Goal: Information Seeking & Learning: Learn about a topic

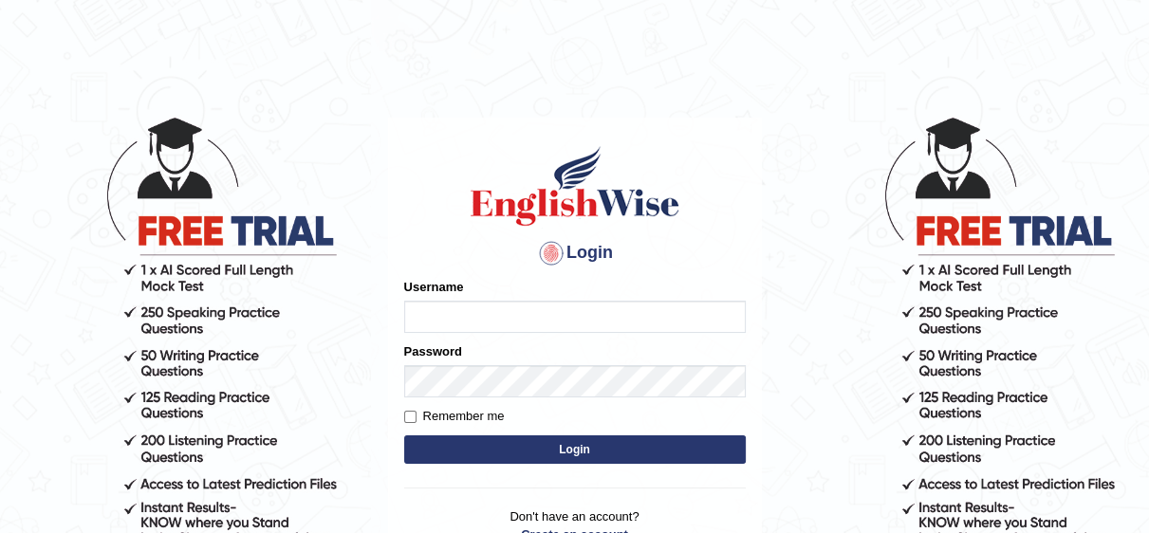
type input "Irum2025"
click at [517, 447] on button "Login" at bounding box center [574, 449] width 341 height 28
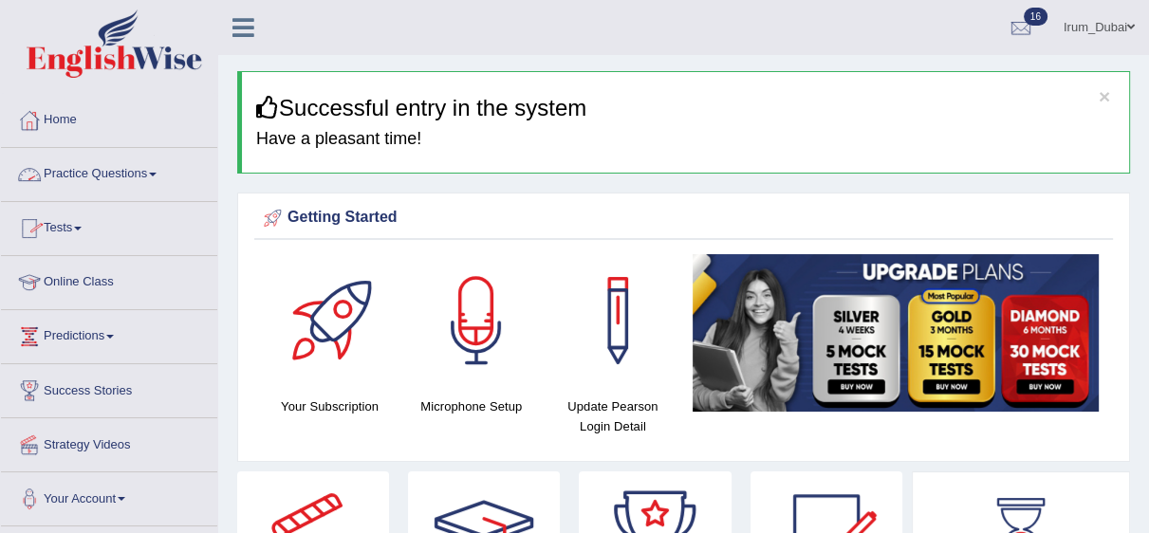
click at [85, 176] on link "Practice Questions" at bounding box center [109, 171] width 216 height 47
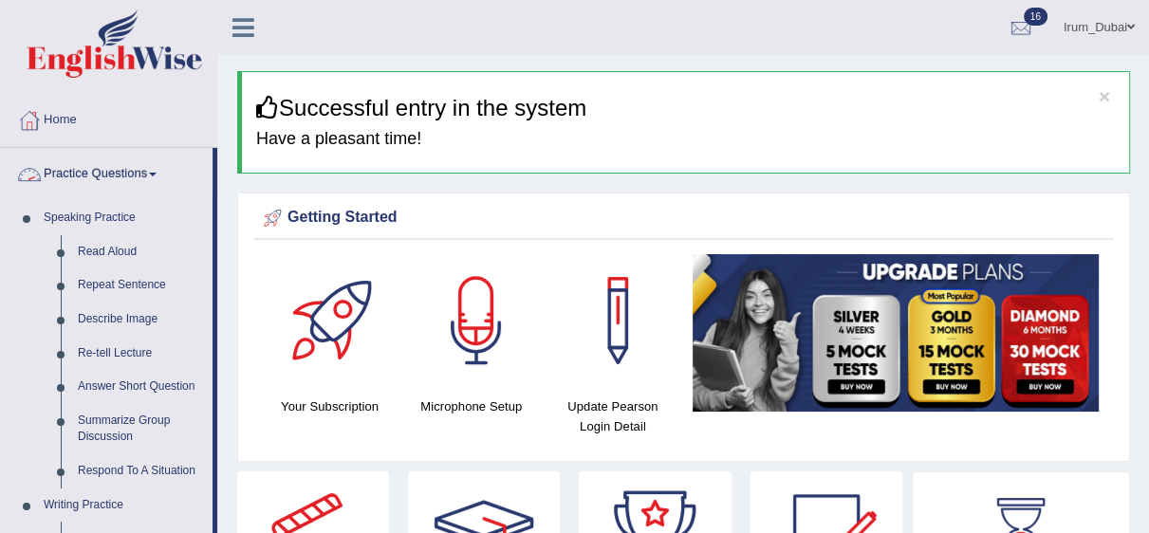
click at [116, 158] on link "Practice Questions" at bounding box center [106, 171] width 211 height 47
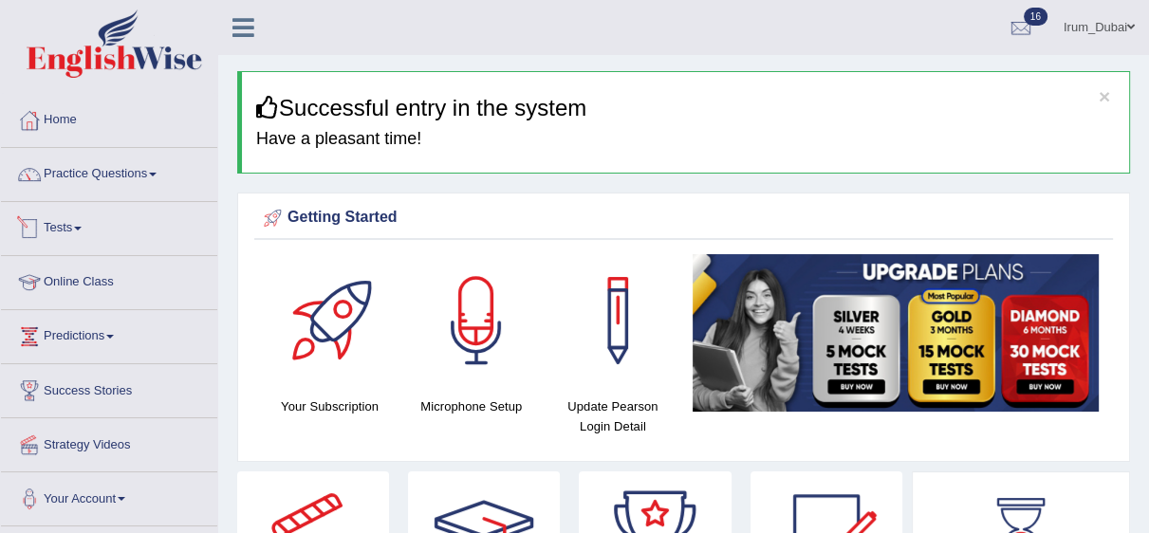
click at [68, 225] on link "Tests" at bounding box center [109, 225] width 216 height 47
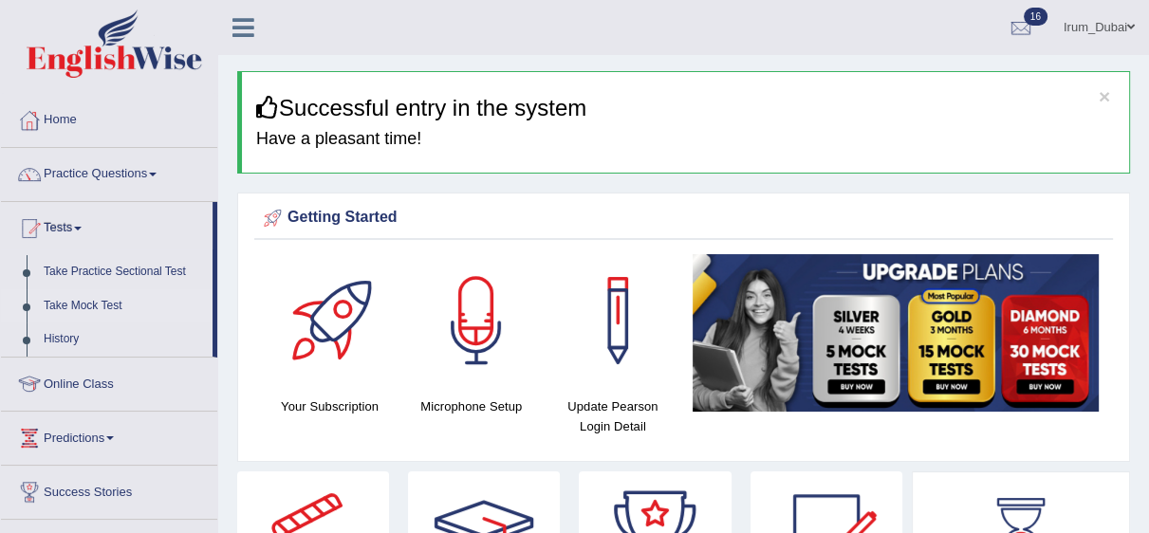
click at [54, 298] on link "Take Mock Test" at bounding box center [123, 306] width 177 height 34
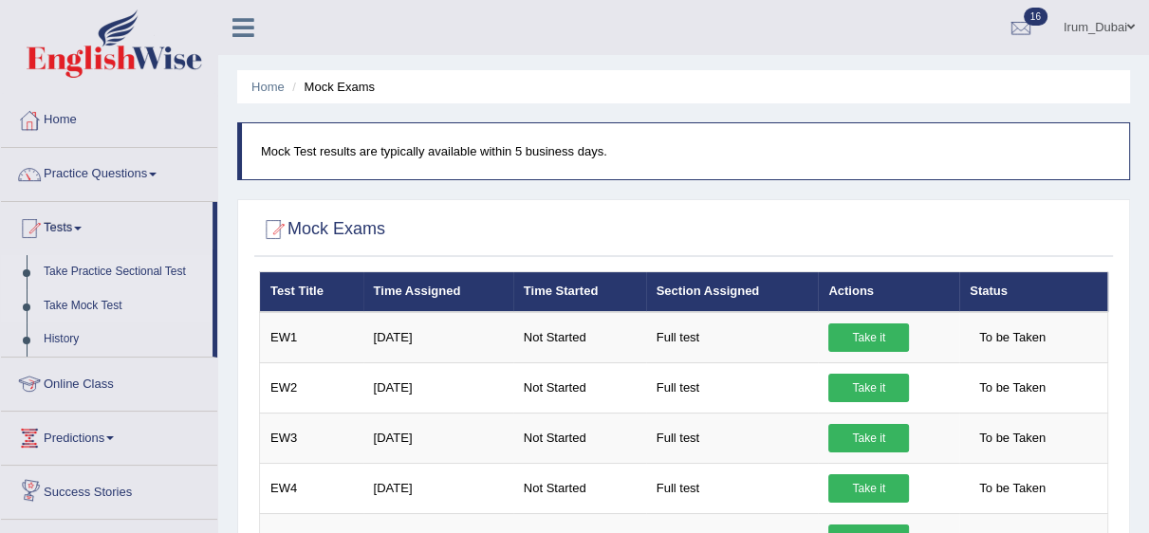
click at [130, 260] on link "Take Practice Sectional Test" at bounding box center [123, 272] width 177 height 34
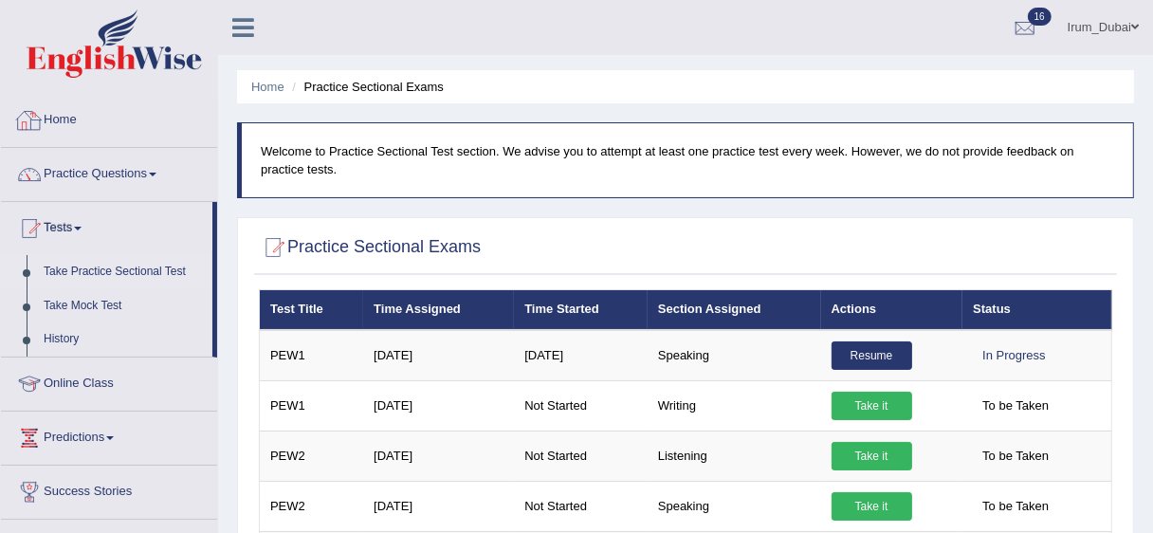
click at [112, 120] on link "Home" at bounding box center [109, 117] width 216 height 47
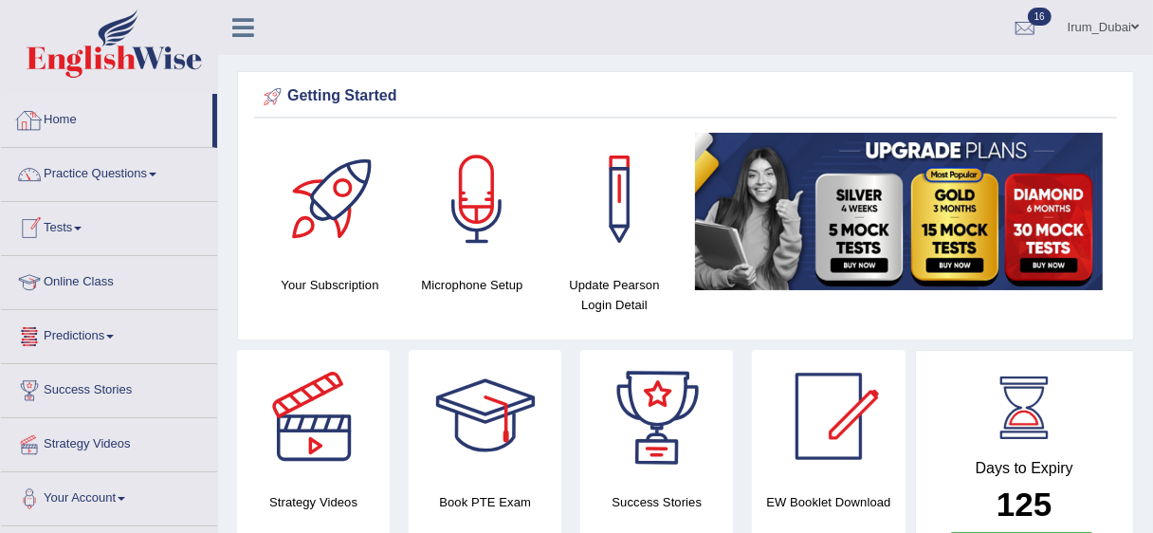
click at [121, 101] on link "Home" at bounding box center [106, 117] width 211 height 47
